Goal: Information Seeking & Learning: Find specific fact

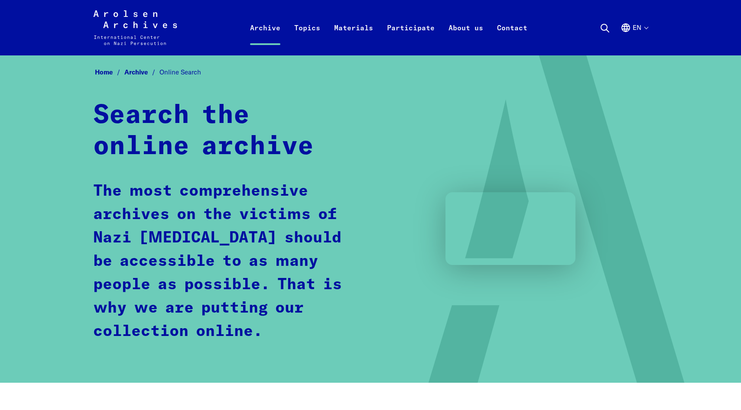
click at [596, 19] on div "Arolsen Archives - International Center on Nazi Persecution | Return to home pa…" at bounding box center [370, 27] width 555 height 35
click at [603, 27] on icon at bounding box center [605, 28] width 10 height 10
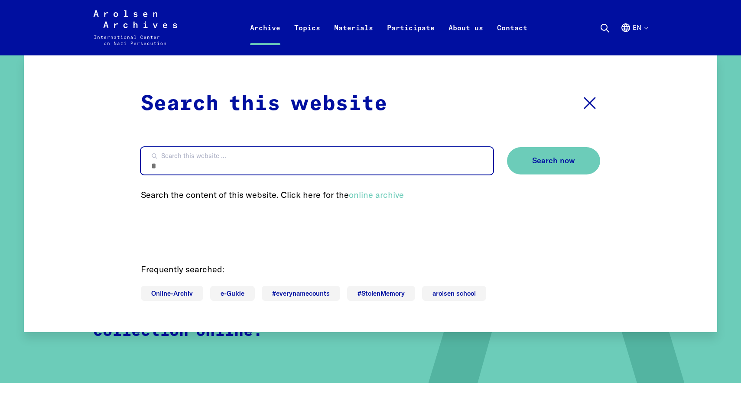
click at [344, 153] on input "Search this website ..." at bounding box center [317, 160] width 352 height 27
type input "*******"
click at [507, 147] on button "Search now" at bounding box center [553, 160] width 93 height 27
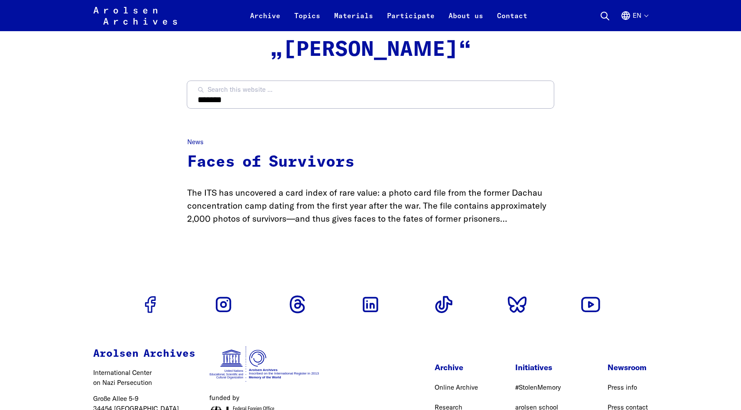
scroll to position [42, 0]
